Goal: Information Seeking & Learning: Learn about a topic

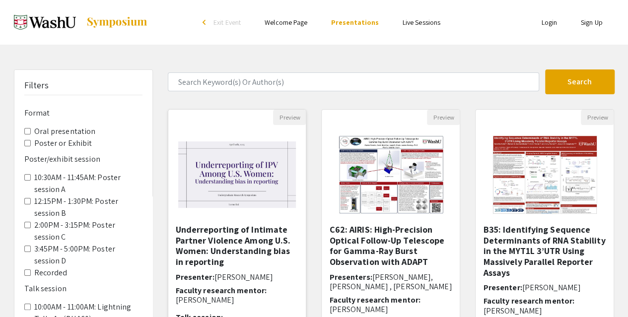
click at [299, 291] on div "Underreporting of Intimate Partner Violence Among U.S. Women: Understanding bia…" at bounding box center [237, 276] width 138 height 104
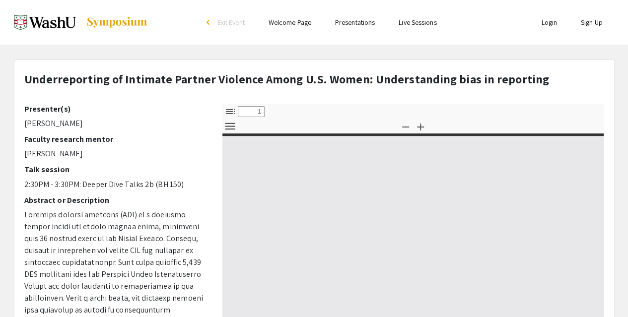
select select "custom"
type input "0"
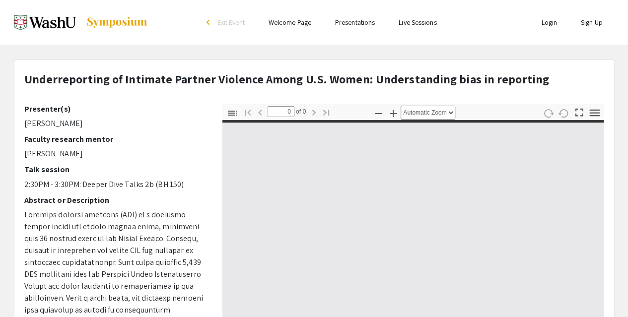
select select "custom"
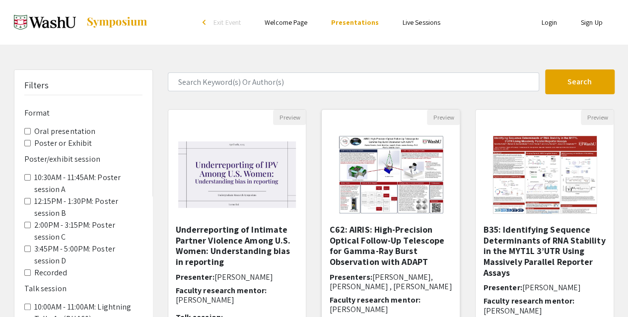
click at [403, 196] on img "Open Presentation <p>C62: AIRIS: High-Precision Optical Follow-Up Telescope for…" at bounding box center [391, 174] width 126 height 99
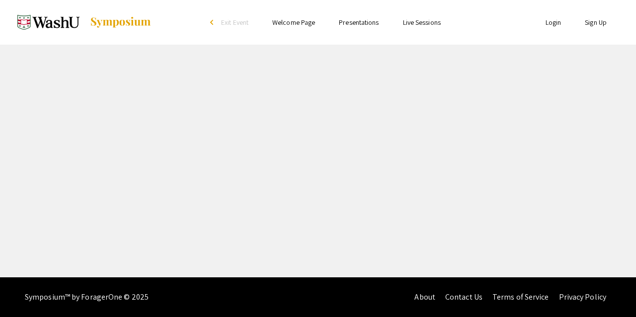
select select "custom"
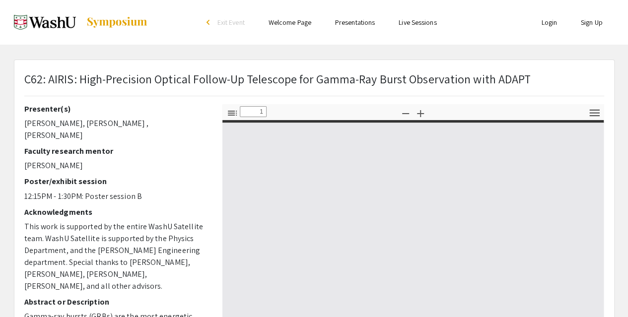
type input "0"
select select "custom"
type input "1"
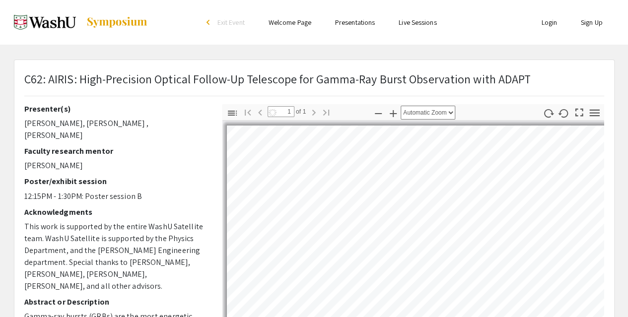
select select "auto"
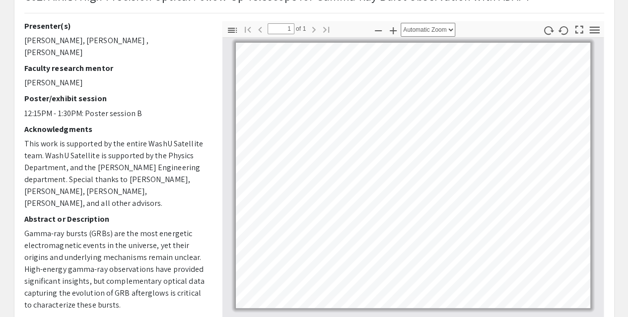
scroll to position [59, 0]
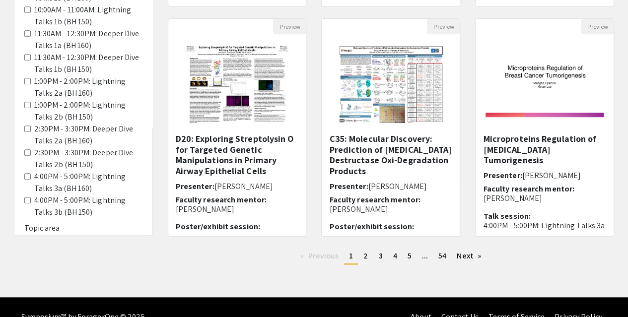
scroll to position [341, 0]
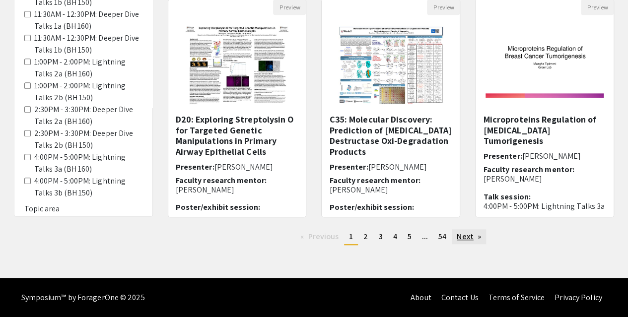
click at [470, 240] on link "Next page" at bounding box center [469, 236] width 34 height 15
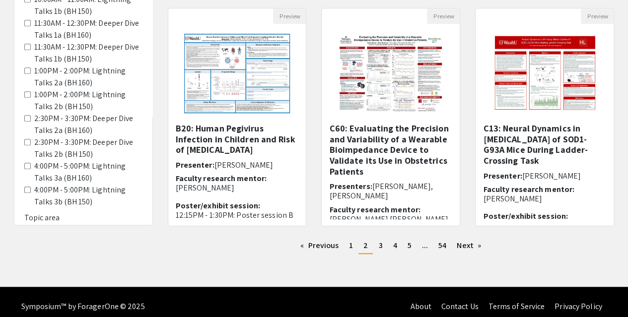
scroll to position [341, 0]
